Goal: Transaction & Acquisition: Purchase product/service

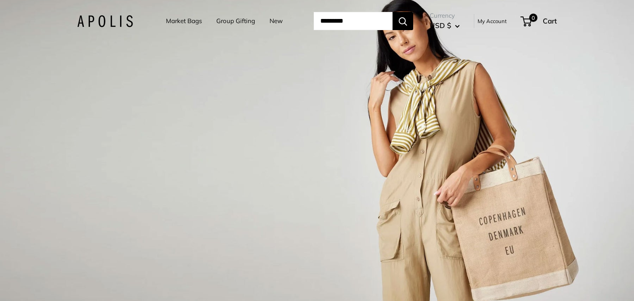
click at [167, 21] on link "Market Bags" at bounding box center [184, 21] width 36 height 12
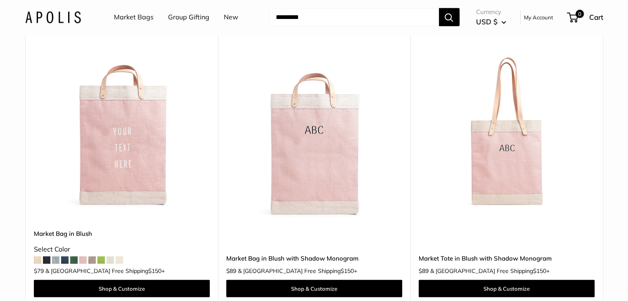
scroll to position [1933, 0]
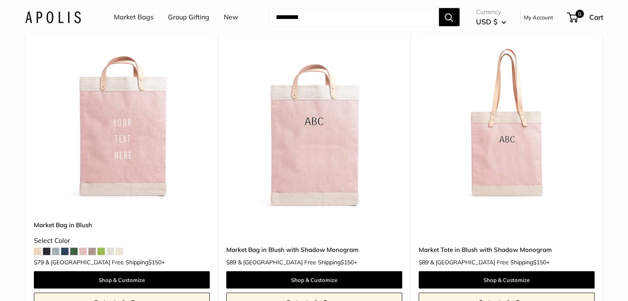
click at [0, 0] on img at bounding box center [0, 0] width 0 height 0
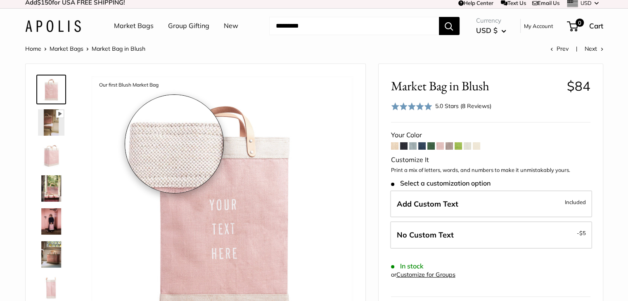
scroll to position [3, 0]
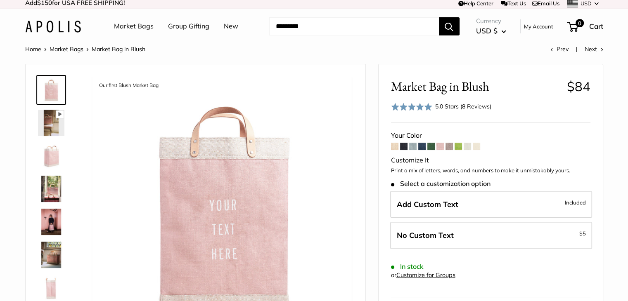
click at [431, 146] on span at bounding box center [430, 146] width 7 height 7
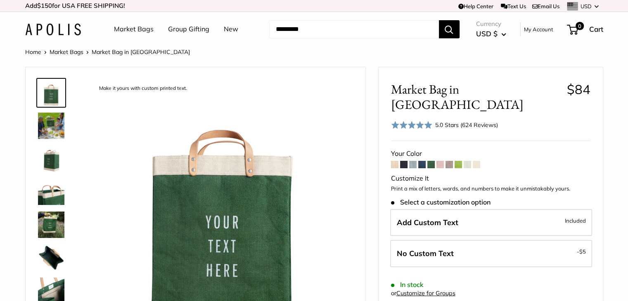
click at [132, 27] on link "Market Bags" at bounding box center [134, 29] width 40 height 12
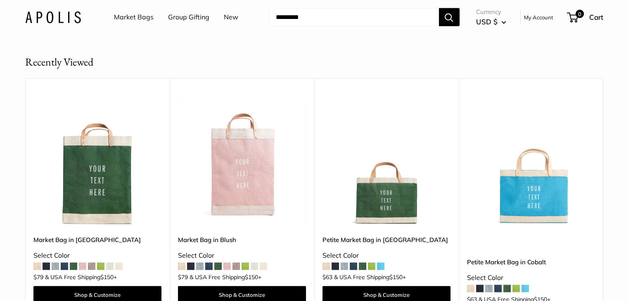
scroll to position [5028, 0]
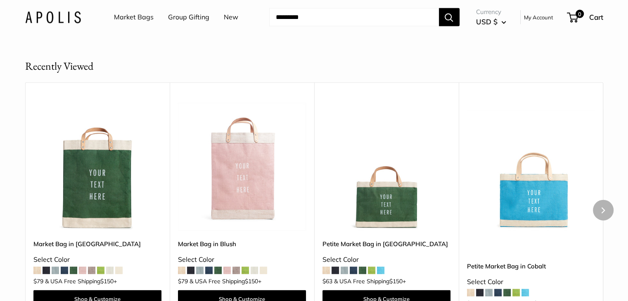
click at [0, 0] on img at bounding box center [0, 0] width 0 height 0
click at [179, 21] on link "Group Gifting" at bounding box center [188, 17] width 41 height 12
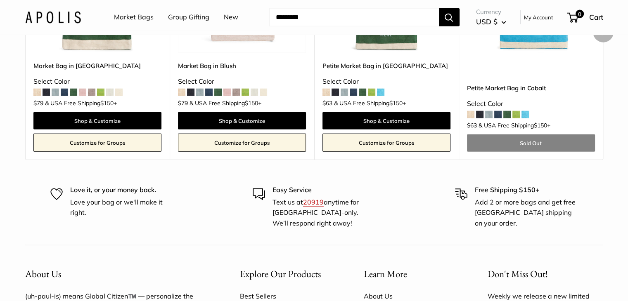
scroll to position [5103, 0]
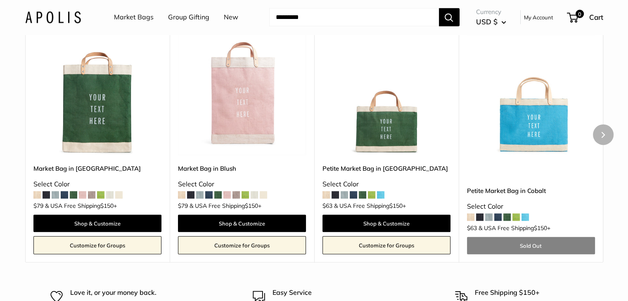
click at [218, 192] on span at bounding box center [217, 195] width 7 height 7
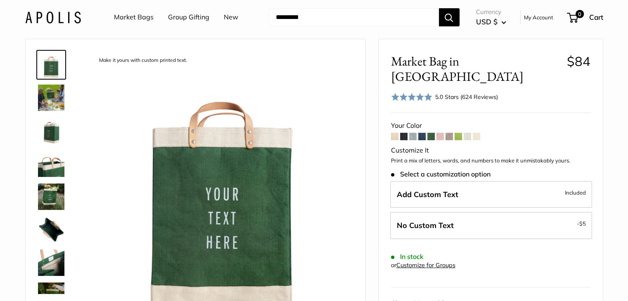
scroll to position [28, 0]
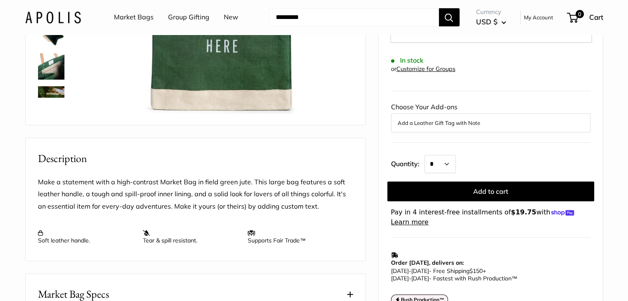
scroll to position [229, 0]
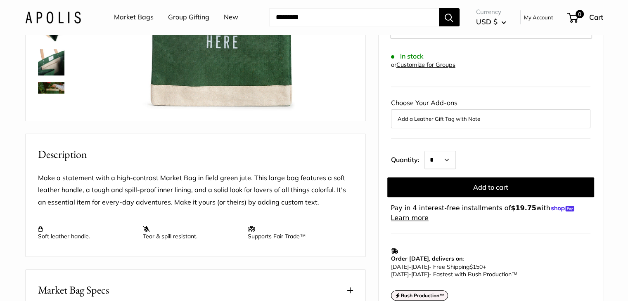
click at [426, 61] on link "Customize for Groups" at bounding box center [425, 64] width 59 height 7
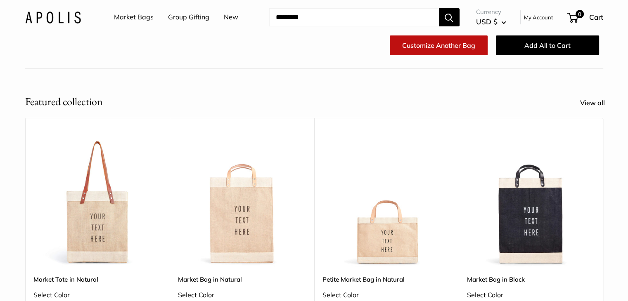
scroll to position [253, 0]
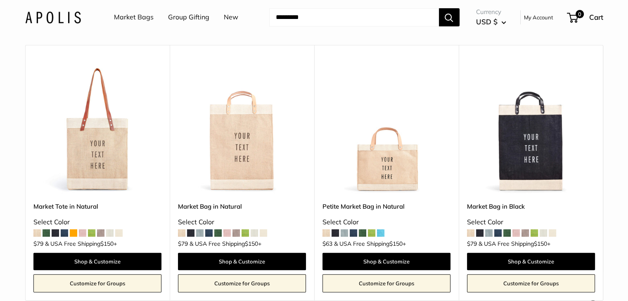
click at [504, 236] on span at bounding box center [506, 232] width 7 height 7
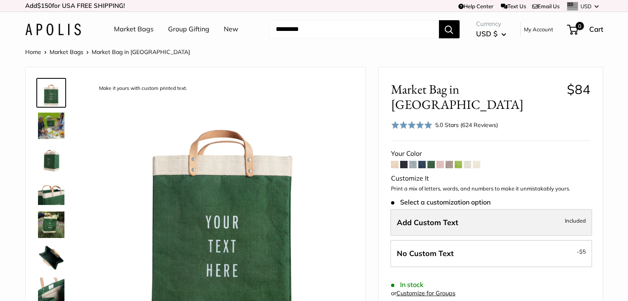
click at [467, 209] on label "Add Custom Text Included" at bounding box center [491, 222] width 202 height 27
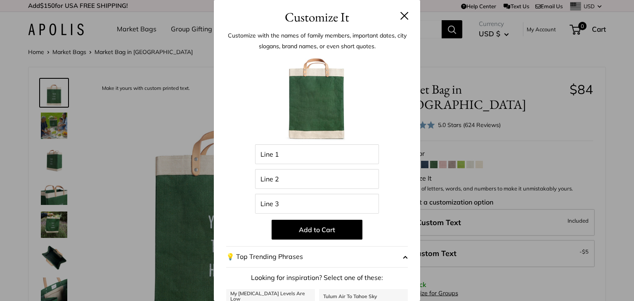
click at [321, 166] on div "Enter 42 letters Line 1 Line 2 Line 3 Add to Cart 💡 Top Trending Phrases Lookin…" at bounding box center [317, 222] width 182 height 336
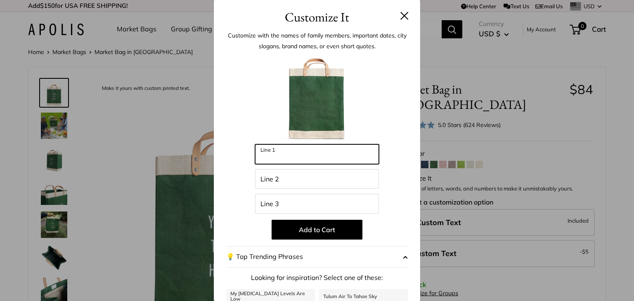
click at [296, 150] on input "Line 1" at bounding box center [317, 154] width 124 height 20
type input "***"
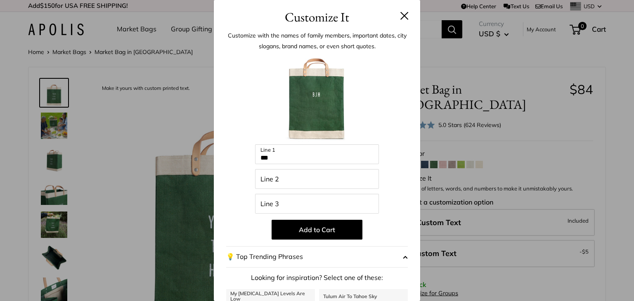
click at [400, 16] on button at bounding box center [404, 16] width 8 height 8
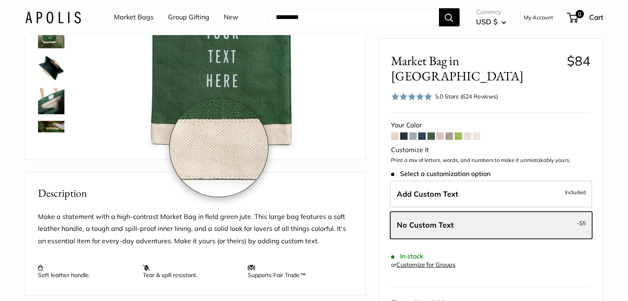
scroll to position [30, 0]
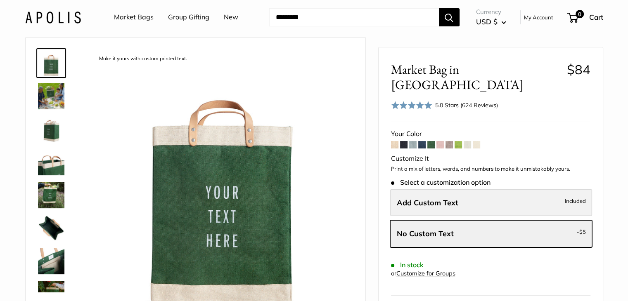
click at [436, 192] on label "Add Custom Text Included" at bounding box center [491, 202] width 202 height 27
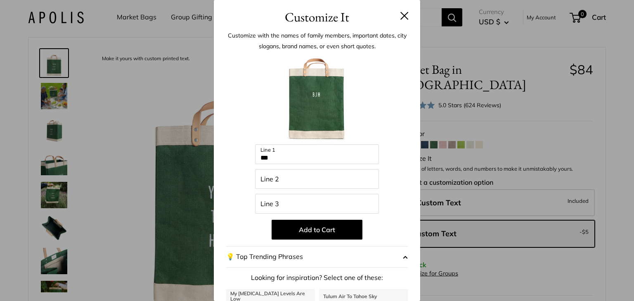
click at [627, 60] on div "Customize It Customize with the names of family members, important dates, city …" at bounding box center [317, 150] width 634 height 301
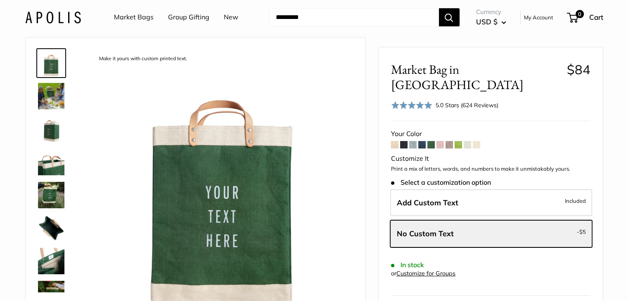
scroll to position [0, 0]
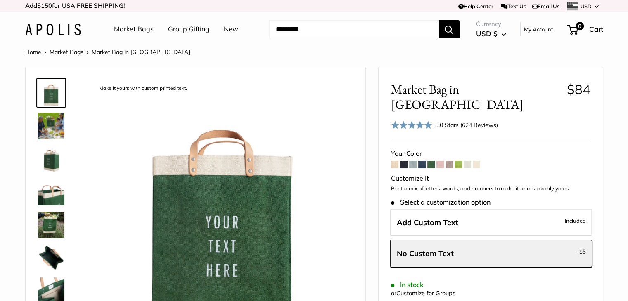
click at [135, 33] on link "Market Bags" at bounding box center [134, 29] width 40 height 12
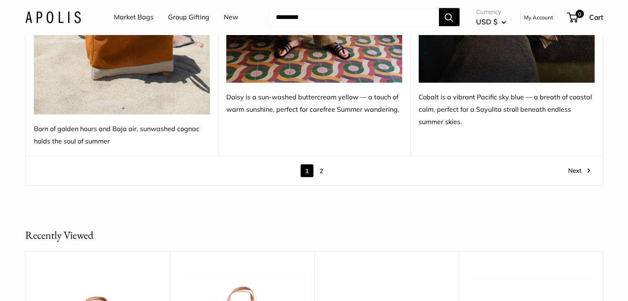
scroll to position [4859, 0]
click at [323, 164] on link "2" at bounding box center [321, 170] width 13 height 13
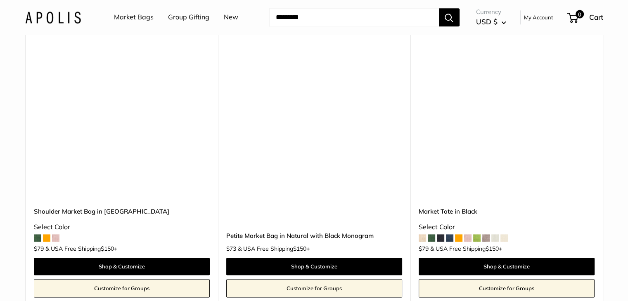
scroll to position [1073, 0]
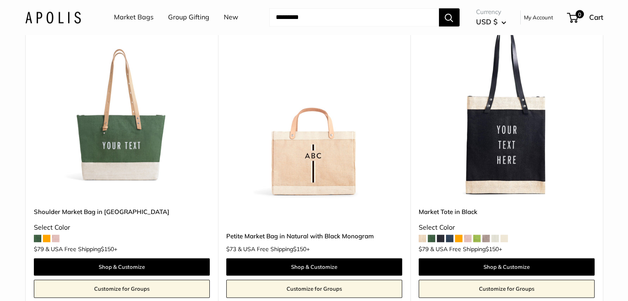
click at [0, 0] on img at bounding box center [0, 0] width 0 height 0
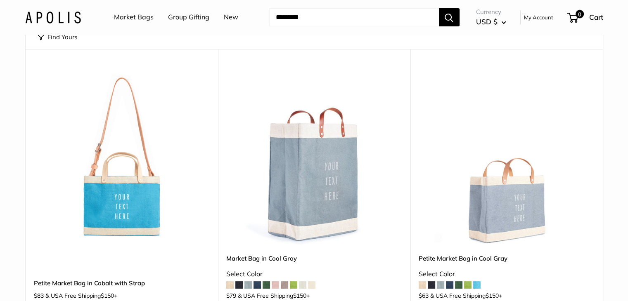
scroll to position [0, 0]
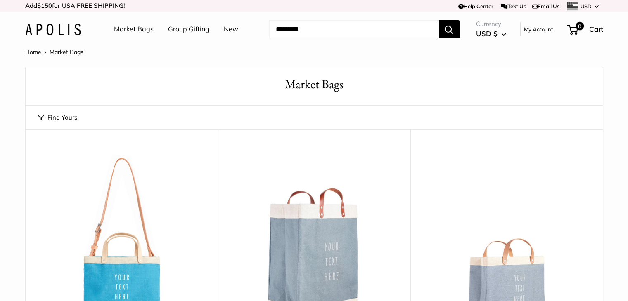
click at [149, 28] on link "Market Bags" at bounding box center [134, 29] width 40 height 12
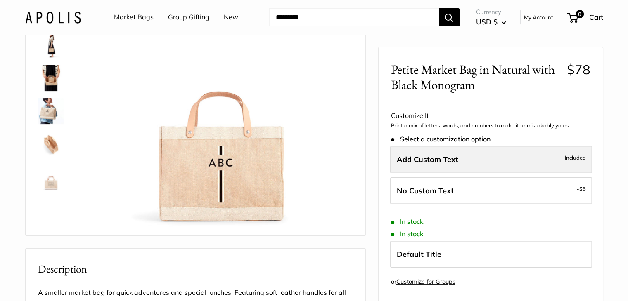
scroll to position [114, 0]
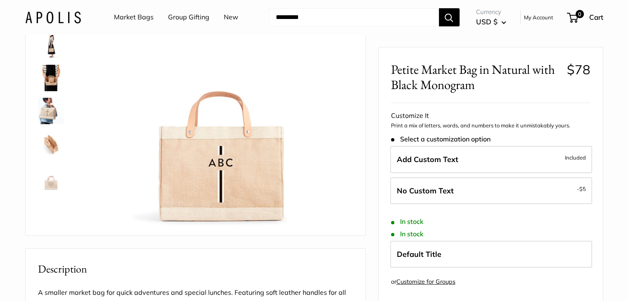
click at [52, 100] on img at bounding box center [51, 111] width 26 height 26
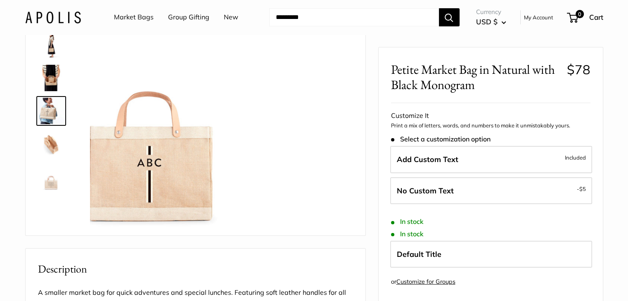
scroll to position [26, 0]
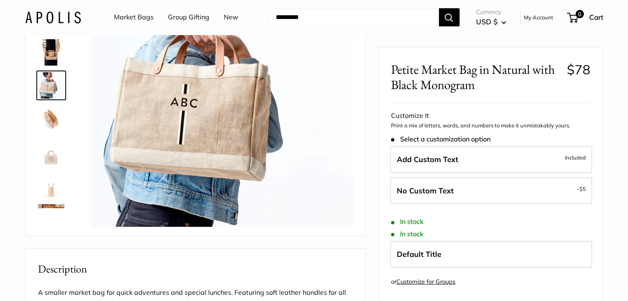
click at [51, 158] on img at bounding box center [51, 151] width 26 height 26
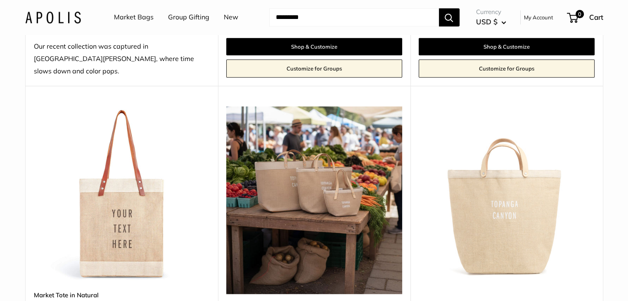
scroll to position [843, 0]
